Goal: Task Accomplishment & Management: Complete application form

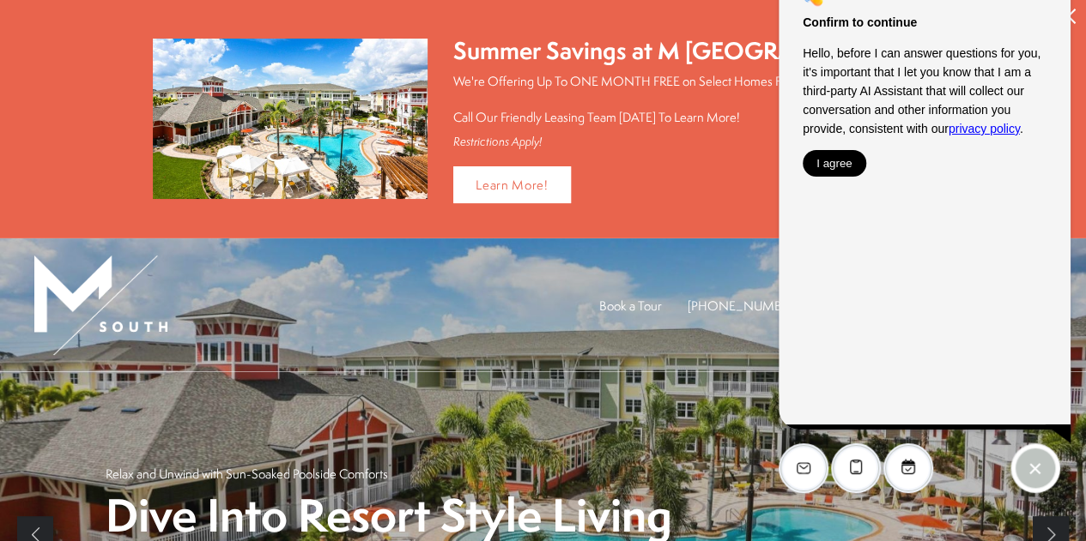
click at [832, 163] on button "I agree" at bounding box center [834, 163] width 64 height 27
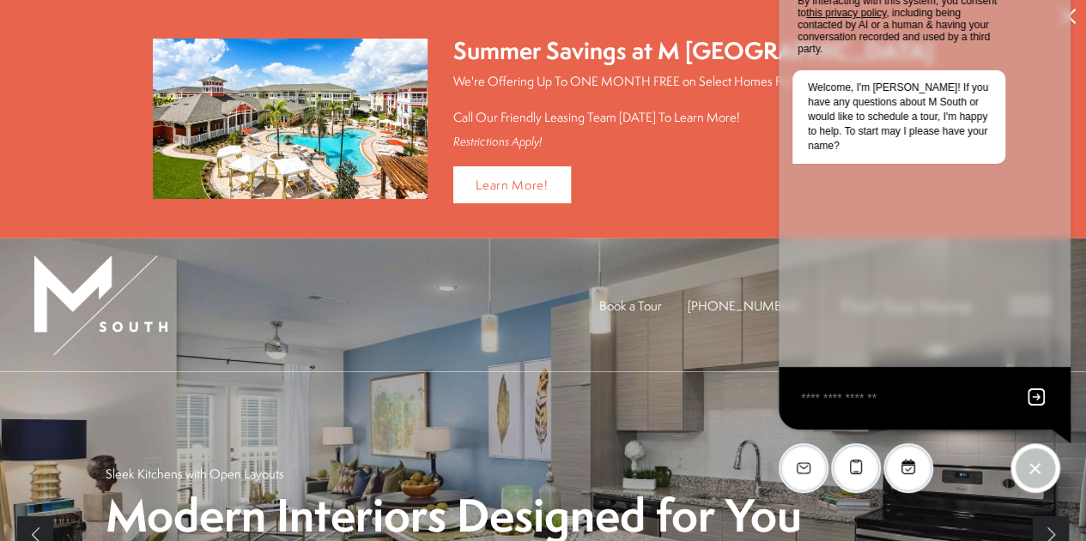
click at [1078, 15] on button "Proceed To Website" at bounding box center [1068, 16] width 36 height 33
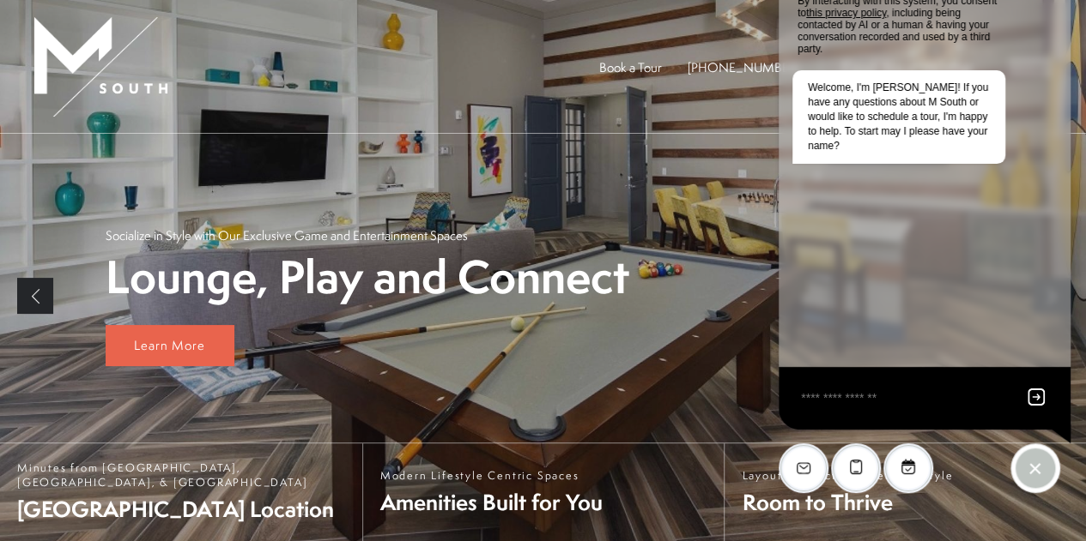
click at [638, 185] on div "Lounge, Play and Connect Socialize in Style with Our Exclusive Game and Enterta…" at bounding box center [543, 296] width 875 height 325
click at [186, 368] on div "Lounge, Play and Connect Socialize in Style with Our Exclusive Game and Enterta…" at bounding box center [543, 296] width 875 height 325
click at [185, 352] on span "Learn More" at bounding box center [169, 345] width 71 height 18
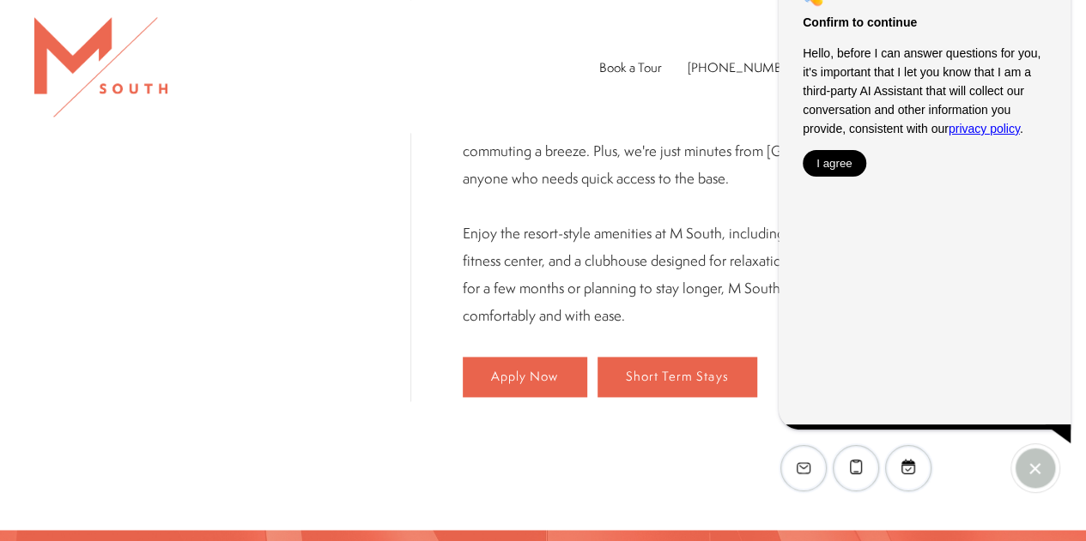
scroll to position [1036, 0]
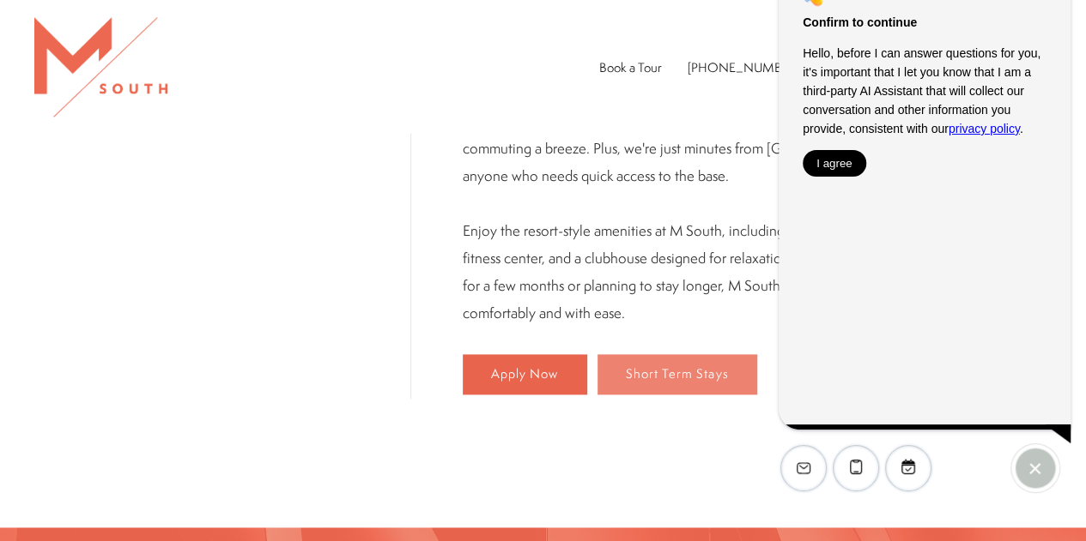
click at [643, 367] on span "Short Term Stays" at bounding box center [677, 374] width 102 height 15
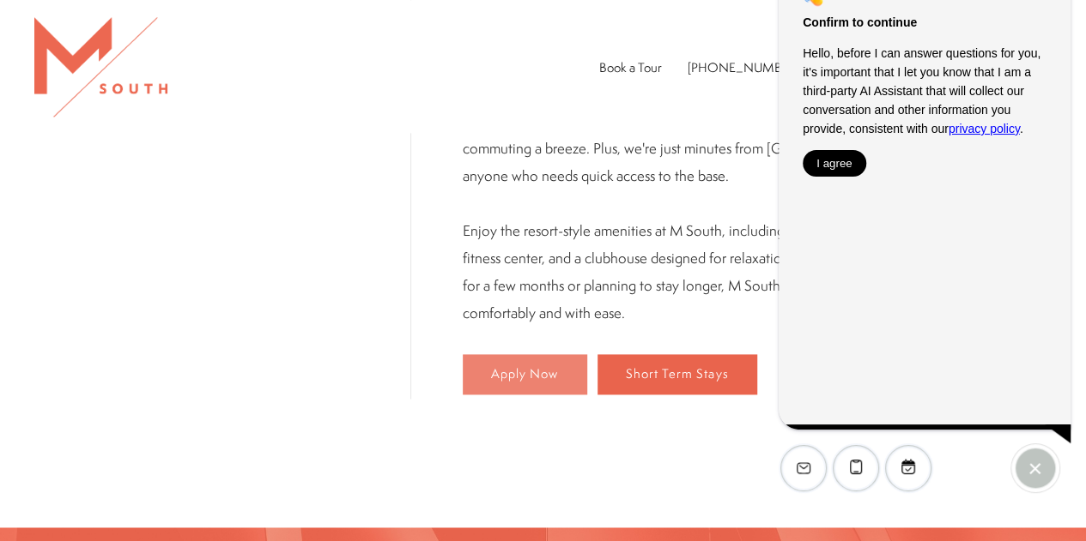
click at [481, 354] on link "Apply Now" at bounding box center [525, 374] width 124 height 41
